Goal: Transaction & Acquisition: Purchase product/service

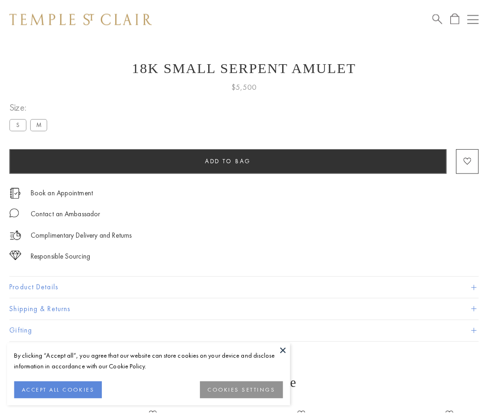
scroll to position [37, 0]
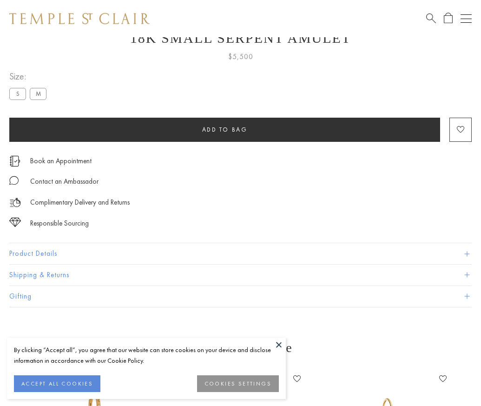
click at [224, 129] on span "Add to bag" at bounding box center [225, 129] width 46 height 8
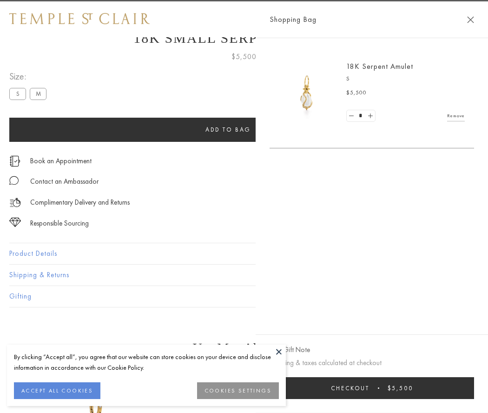
click at [474, 387] on button "Checkout $5,500" at bounding box center [371, 388] width 204 height 22
